Goal: Transaction & Acquisition: Purchase product/service

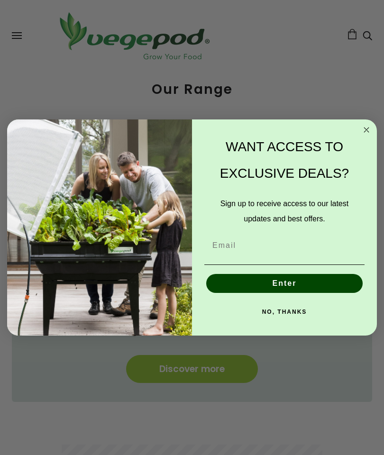
scroll to position [276, 0]
click at [365, 135] on circle "Close dialog" at bounding box center [367, 129] width 11 height 11
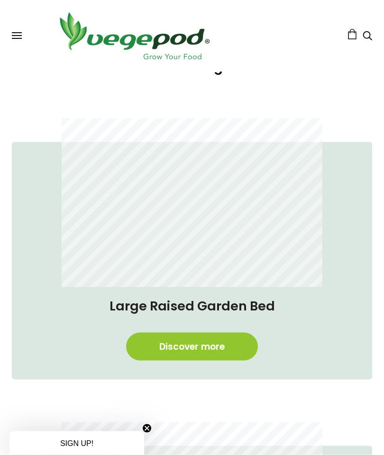
scroll to position [299, 0]
click at [240, 344] on link "Discover more" at bounding box center [192, 347] width 132 height 28
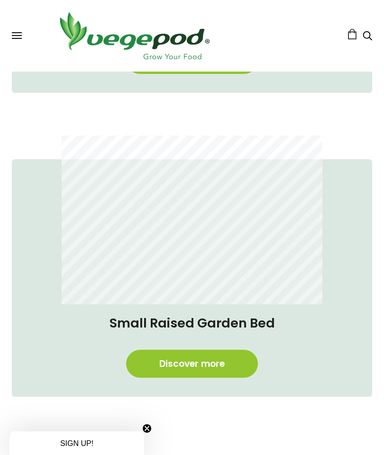
scroll to position [886, 0]
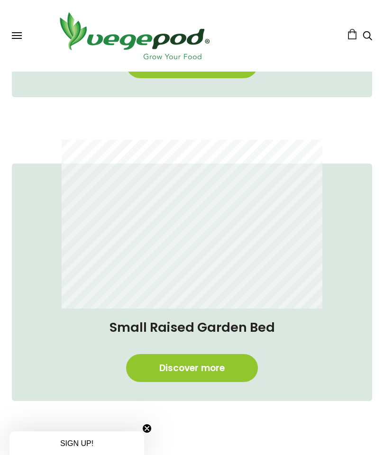
click at [18, 33] on span at bounding box center [17, 32] width 10 height 1
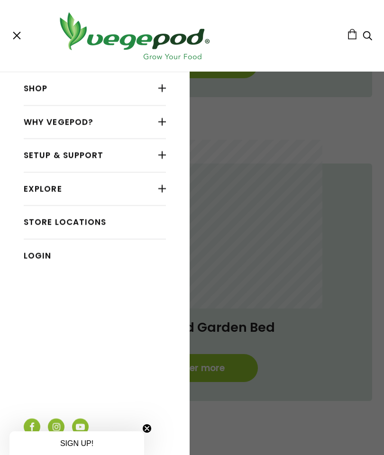
click at [112, 84] on link "Shop" at bounding box center [95, 89] width 142 height 18
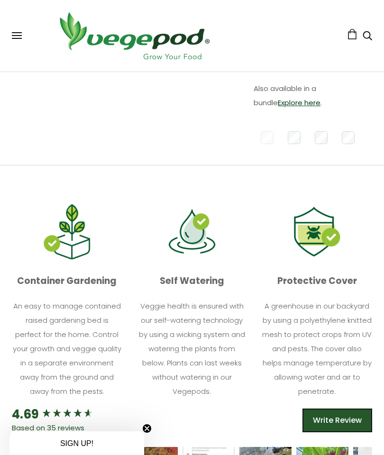
scroll to position [407, 0]
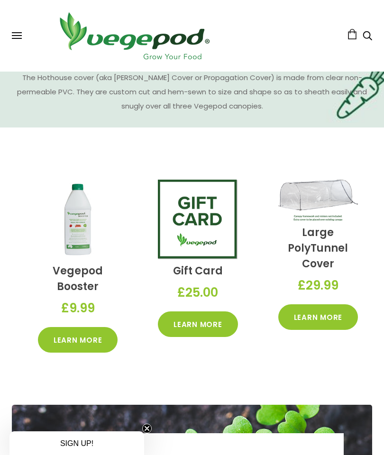
scroll to position [1647, 0]
